Goal: Transaction & Acquisition: Book appointment/travel/reservation

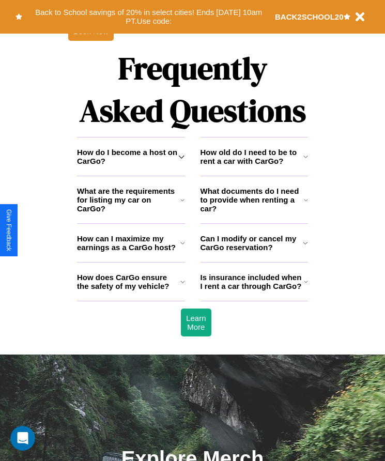
scroll to position [1348, 0]
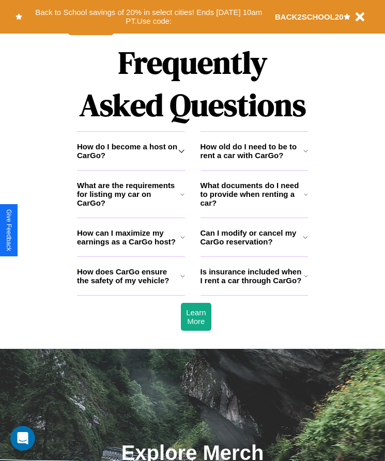
click at [254, 160] on h3 "How old do I need to be to rent a car with CarGo?" at bounding box center [252, 151] width 103 height 18
click at [131, 207] on h3 "What are the requirements for listing my car on CarGo?" at bounding box center [128, 194] width 103 height 26
click at [254, 160] on h3 "How old do I need to be to rent a car with CarGo?" at bounding box center [252, 151] width 103 height 18
click at [148, 17] on button "Back to School savings of 20% in select cities! Ends [DATE] 10am PT. Use code:" at bounding box center [148, 16] width 253 height 23
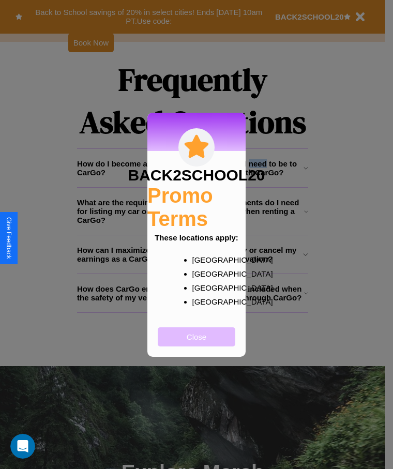
click at [196, 343] on button "Close" at bounding box center [197, 336] width 78 height 19
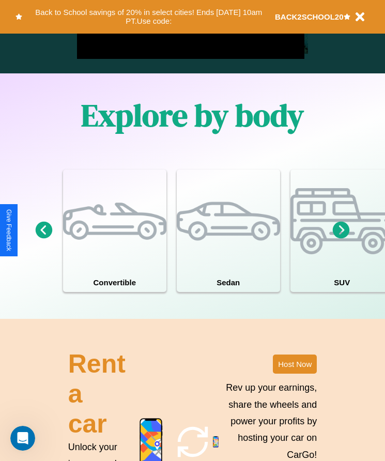
scroll to position [173, 0]
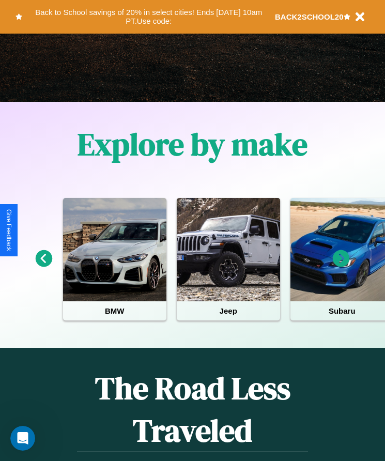
click at [43, 266] on icon at bounding box center [44, 258] width 17 height 17
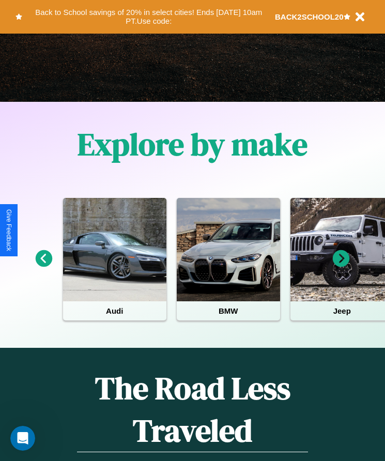
click at [341, 266] on icon at bounding box center [341, 258] width 17 height 17
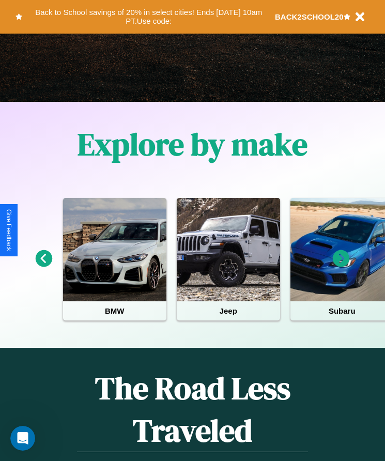
click at [341, 266] on icon at bounding box center [341, 258] width 17 height 17
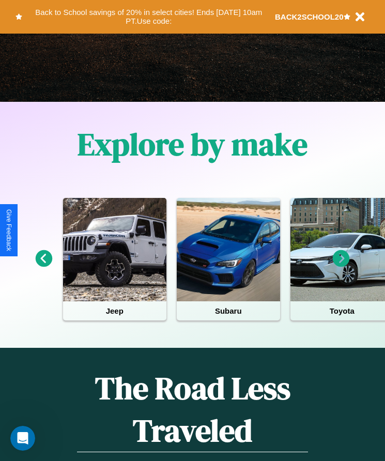
click at [341, 266] on icon at bounding box center [341, 258] width 17 height 17
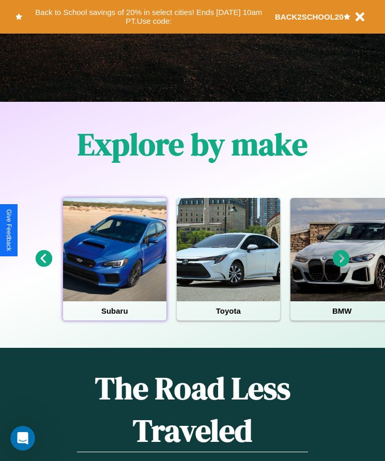
click at [114, 266] on div at bounding box center [114, 249] width 103 height 103
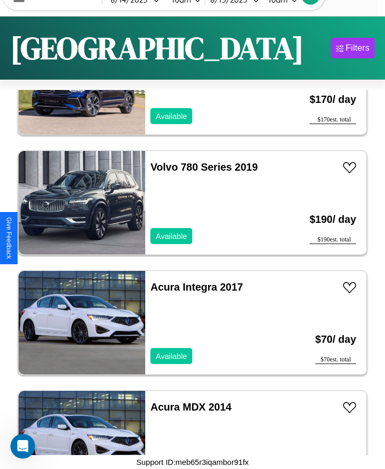
scroll to position [15836, 0]
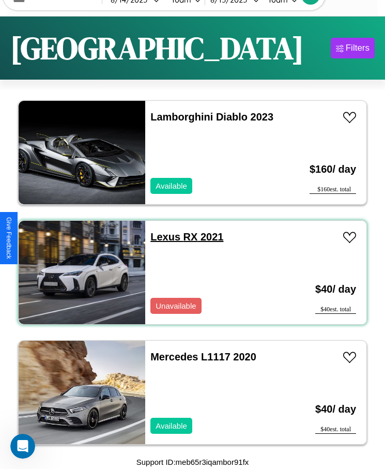
click at [162, 237] on link "Lexus RX 2021" at bounding box center [186, 236] width 73 height 11
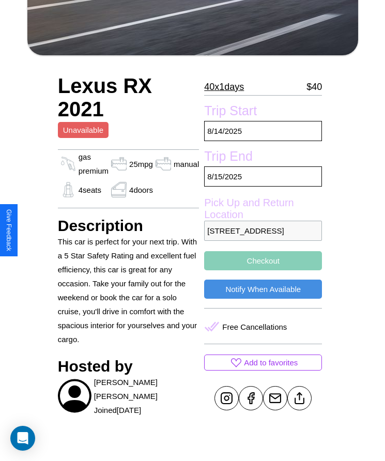
scroll to position [242, 0]
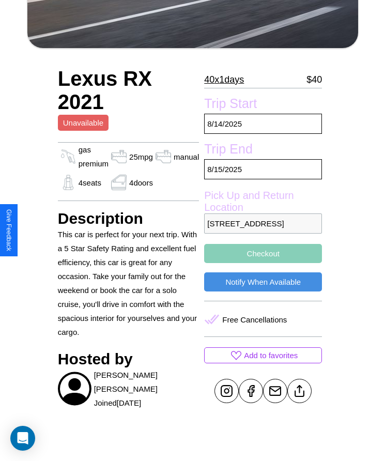
click at [263, 231] on p "[STREET_ADDRESS]" at bounding box center [263, 223] width 118 height 20
click at [263, 231] on p "5977 High Street Tokyo 24356 Japan" at bounding box center [263, 223] width 118 height 20
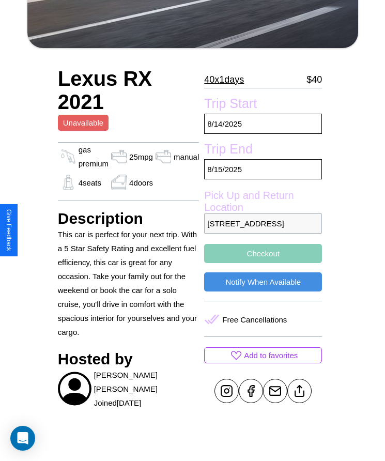
click at [263, 231] on p "5977 High Street Tokyo 24356 Japan" at bounding box center [263, 223] width 118 height 20
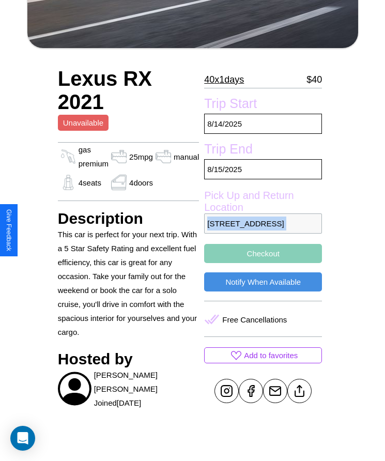
click at [263, 231] on p "5977 High Street Tokyo 24356 Japan" at bounding box center [263, 223] width 118 height 20
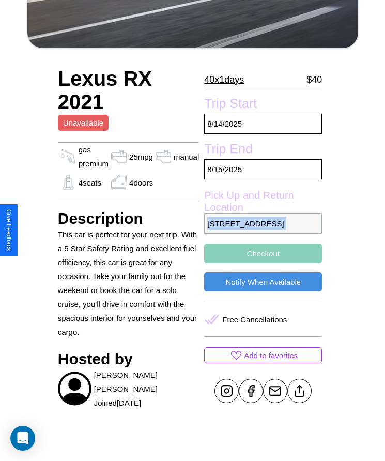
click at [263, 231] on p "5977 High Street Tokyo 24356 Japan" at bounding box center [263, 223] width 118 height 20
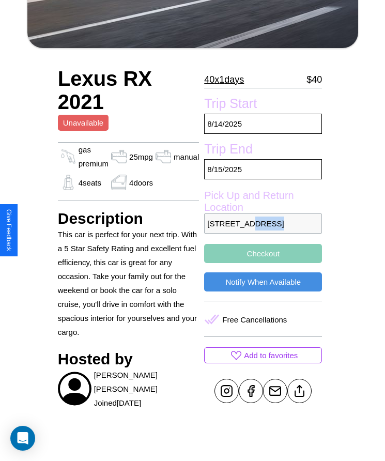
click at [263, 231] on p "5977 High Street Tokyo 24356 Japan" at bounding box center [263, 223] width 118 height 20
